Goal: Task Accomplishment & Management: Complete application form

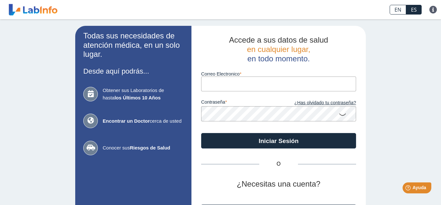
click at [223, 87] on input "Correo Electronico" at bounding box center [278, 84] width 155 height 15
click at [223, 106] on label "contraseña" at bounding box center [239, 102] width 77 height 7
click at [224, 85] on input "Correo Electronico" at bounding box center [278, 84] width 155 height 15
type input "[EMAIL_ADDRESS][DOMAIN_NAME]"
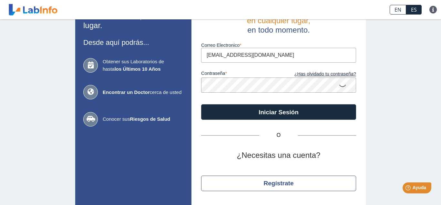
scroll to position [48, 0]
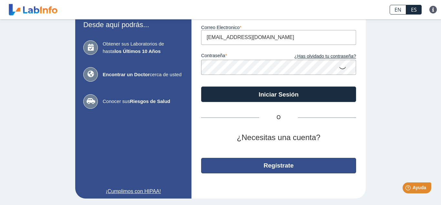
click at [278, 168] on button "Regístrate" at bounding box center [278, 165] width 155 height 15
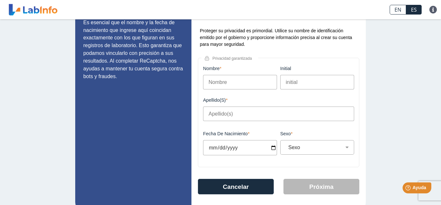
click at [223, 84] on input "Nombre" at bounding box center [240, 82] width 74 height 15
type input "[PERSON_NAME]"
click at [226, 113] on input "Apellido(s)" at bounding box center [278, 114] width 151 height 15
type input "[PERSON_NAME]"
click at [229, 149] on input "Fecha de Nacimiento" at bounding box center [240, 147] width 74 height 15
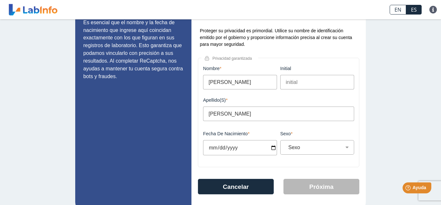
click at [214, 152] on input "Fecha de Nacimiento" at bounding box center [240, 147] width 74 height 15
type input "[DATE]"
click at [308, 150] on select "Sexo Masculino Femenino" at bounding box center [320, 147] width 68 height 6
select select "F"
click option "Femenino" at bounding box center [0, 0] width 0 height 0
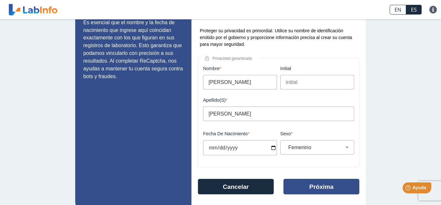
scroll to position [65, 0]
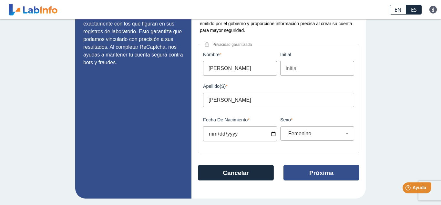
click at [317, 173] on button "Próxima" at bounding box center [321, 172] width 76 height 15
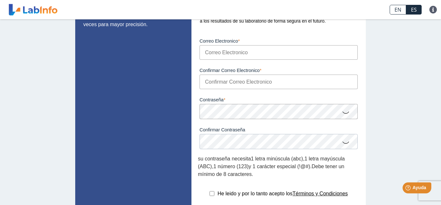
scroll to position [52, 0]
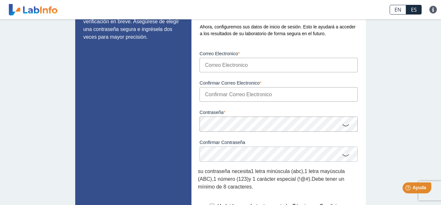
click at [219, 67] on input "Correo Electronico" at bounding box center [278, 65] width 158 height 15
type input "[EMAIL_ADDRESS][DOMAIN_NAME]"
click at [240, 97] on input "Confirmar Correo Electronico" at bounding box center [278, 94] width 158 height 15
type input "[EMAIL_ADDRESS][DOMAIN_NAME]"
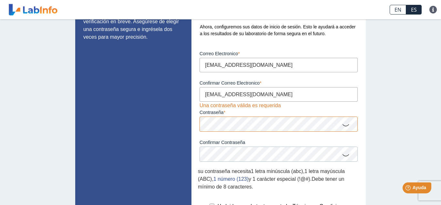
click at [345, 124] on icon at bounding box center [346, 124] width 8 height 13
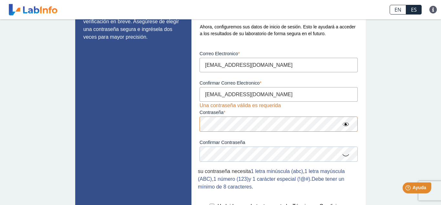
click at [344, 159] on icon at bounding box center [346, 154] width 8 height 13
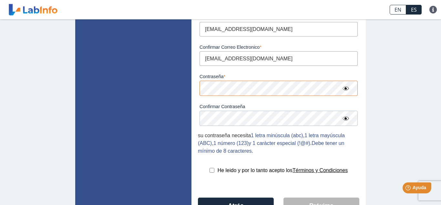
scroll to position [87, 0]
click at [210, 173] on input "checkbox" at bounding box center [211, 171] width 5 height 5
checkbox input "true"
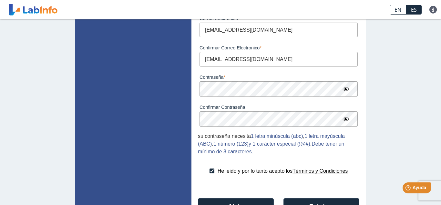
scroll to position [129, 0]
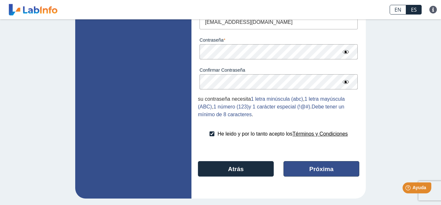
click at [322, 167] on button "Próxima" at bounding box center [321, 168] width 76 height 15
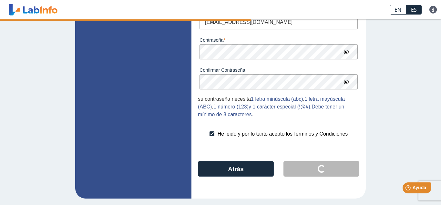
scroll to position [11, 0]
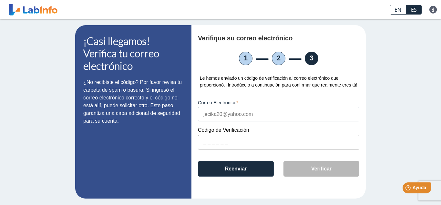
click at [214, 143] on input "text" at bounding box center [278, 142] width 161 height 15
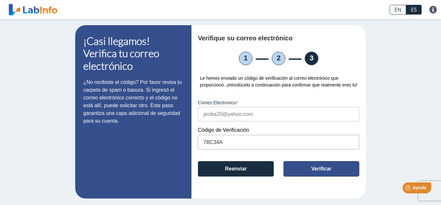
type input "7BC34A"
click at [296, 172] on button "Verificar" at bounding box center [321, 168] width 76 height 15
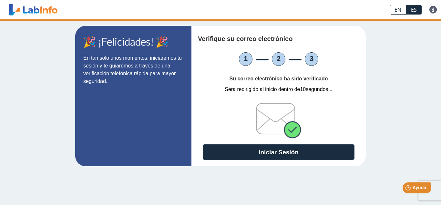
scroll to position [0, 0]
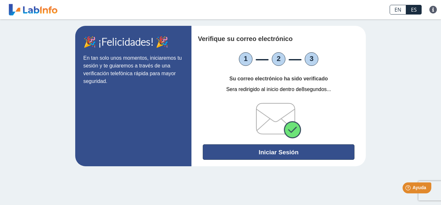
click at [270, 153] on button "Iniciar Sesión" at bounding box center [279, 151] width 152 height 15
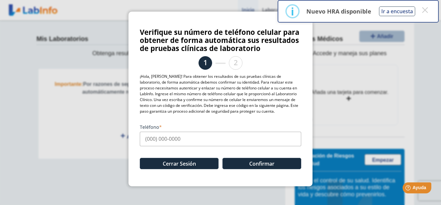
click at [171, 139] on input "Teléfono" at bounding box center [220, 139] width 161 height 15
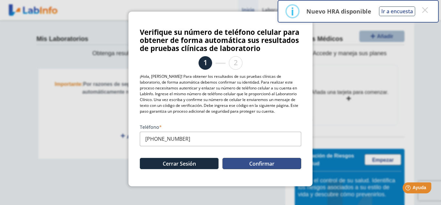
type input "[PHONE_NUMBER]"
click at [263, 166] on button "Confirmar" at bounding box center [261, 163] width 79 height 11
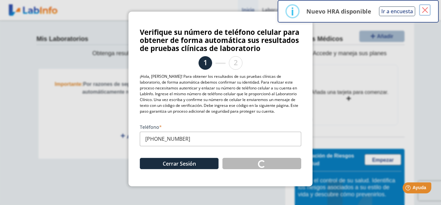
click at [429, 12] on button "×" at bounding box center [425, 10] width 12 height 12
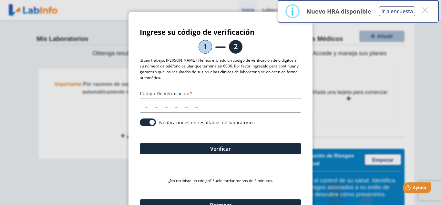
click at [153, 103] on input "Código de verificación" at bounding box center [220, 105] width 161 height 15
type input "7"
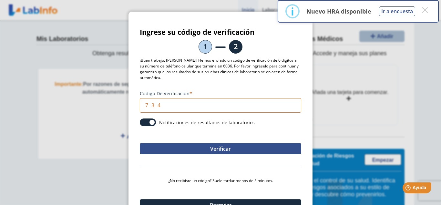
click at [218, 148] on button "Verificar" at bounding box center [220, 148] width 161 height 11
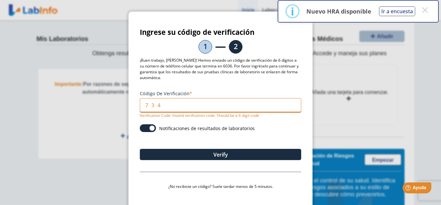
click at [177, 106] on input "734" at bounding box center [220, 105] width 161 height 15
type input "7"
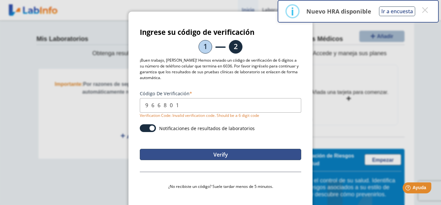
type input "966801"
click at [220, 155] on button "Verify" at bounding box center [220, 154] width 161 height 11
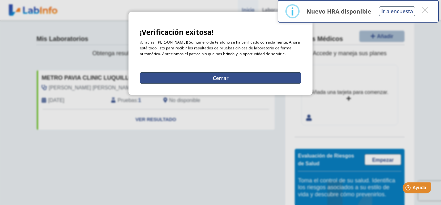
click at [227, 77] on button "Cerrar" at bounding box center [220, 77] width 161 height 11
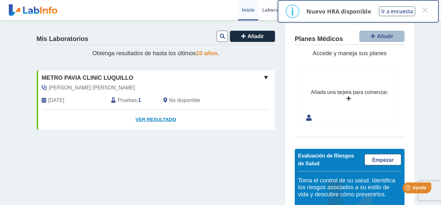
click at [147, 122] on link "Ver Resultado" at bounding box center [156, 119] width 238 height 20
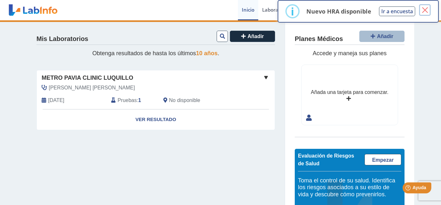
click at [427, 14] on button "×" at bounding box center [425, 10] width 12 height 12
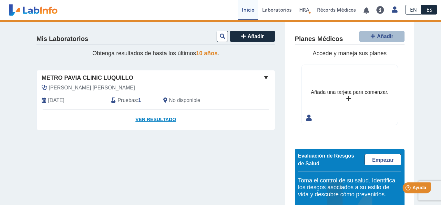
click at [148, 116] on link "Ver Resultado" at bounding box center [156, 119] width 238 height 20
click at [131, 104] on div "Pruebas : 1" at bounding box center [132, 101] width 52 height 8
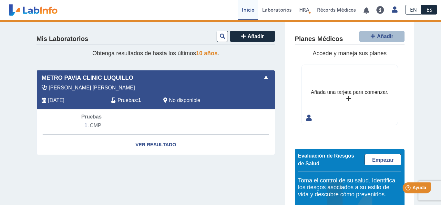
click at [99, 128] on li "CMP" at bounding box center [155, 126] width 149 height 10
click at [154, 148] on link "Ver Resultado" at bounding box center [156, 145] width 238 height 20
click at [143, 146] on link "Ver Resultado" at bounding box center [156, 145] width 238 height 20
click at [91, 127] on li "CMP" at bounding box center [155, 126] width 149 height 10
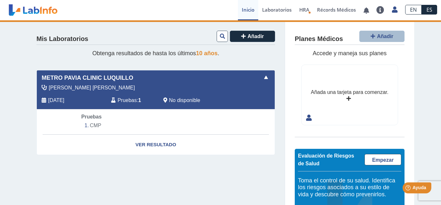
click at [91, 127] on li "CMP" at bounding box center [155, 126] width 149 height 10
click at [90, 118] on span "Pruebas" at bounding box center [91, 116] width 20 height 5
click at [130, 101] on span "Pruebas" at bounding box center [126, 101] width 19 height 8
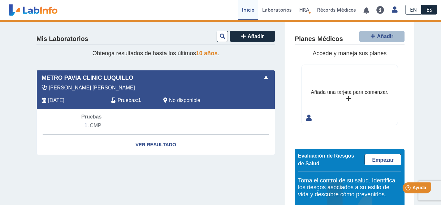
click at [130, 101] on span "Pruebas" at bounding box center [126, 101] width 19 height 8
click at [146, 145] on link "Ver Resultado" at bounding box center [156, 145] width 238 height 20
click at [128, 102] on span "Pruebas" at bounding box center [126, 101] width 19 height 8
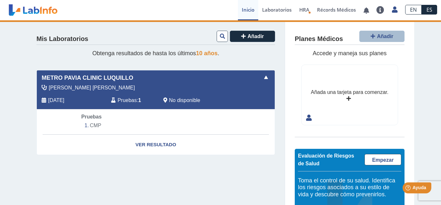
click at [167, 101] on icon at bounding box center [165, 100] width 4 height 5
click at [126, 98] on span "Pruebas" at bounding box center [126, 101] width 19 height 8
click at [92, 123] on li "CMP" at bounding box center [155, 126] width 149 height 10
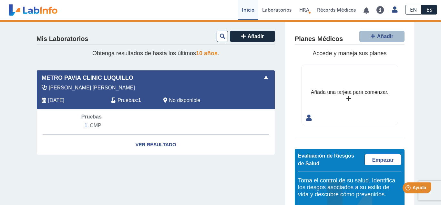
click at [92, 123] on li "CMP" at bounding box center [155, 126] width 149 height 10
click at [90, 119] on span "Pruebas" at bounding box center [91, 116] width 20 height 5
click at [267, 78] on span at bounding box center [266, 78] width 8 height 8
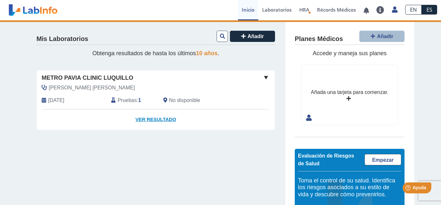
click at [147, 120] on link "Ver Resultado" at bounding box center [156, 119] width 238 height 20
click at [134, 102] on span "Pruebas" at bounding box center [126, 101] width 19 height 8
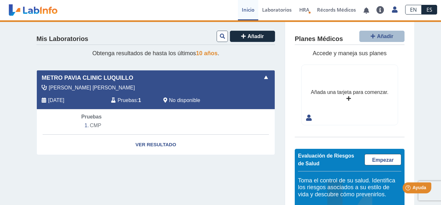
click at [134, 102] on span "Pruebas" at bounding box center [126, 101] width 19 height 8
click at [94, 130] on li "CMP" at bounding box center [155, 126] width 149 height 10
click at [147, 146] on link "Ver Resultado" at bounding box center [156, 145] width 238 height 20
